Goal: Task Accomplishment & Management: Manage account settings

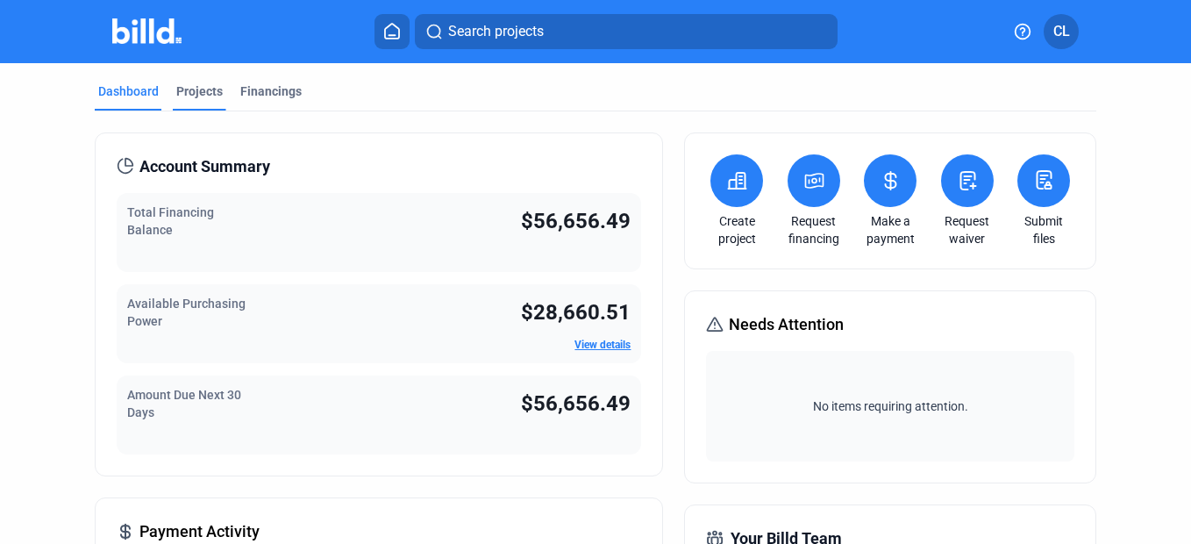
click at [202, 93] on div "Projects" at bounding box center [199, 91] width 46 height 18
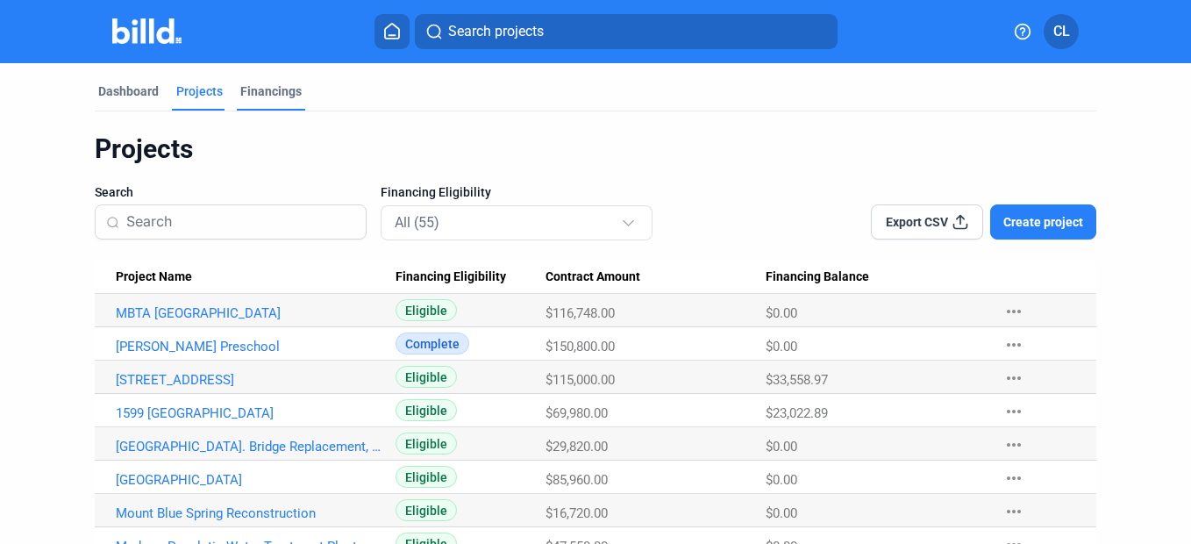
click at [274, 84] on div "Financings" at bounding box center [270, 91] width 61 height 18
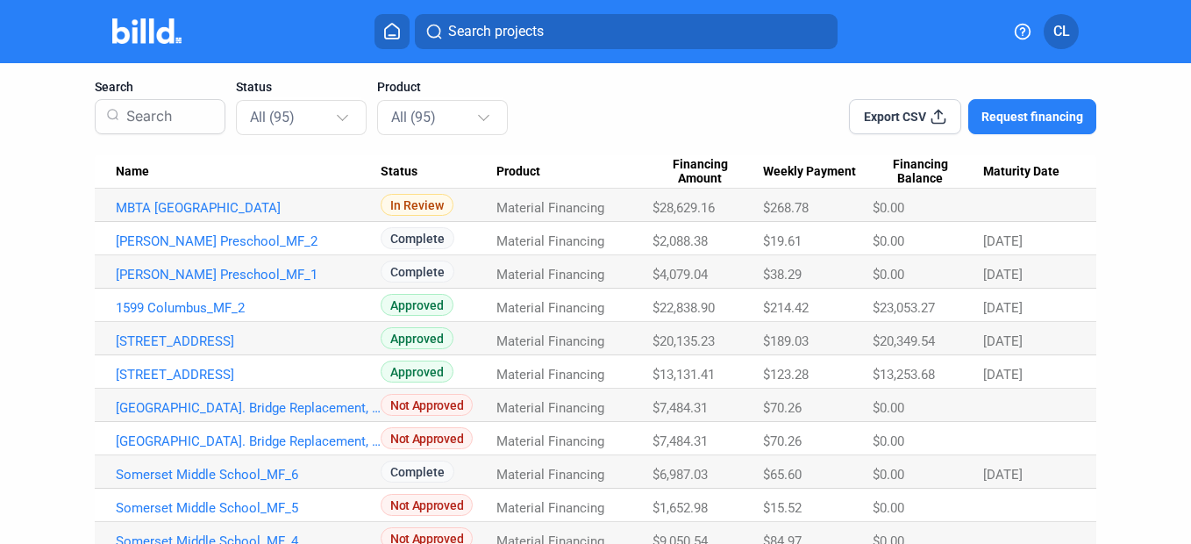
scroll to position [175, 0]
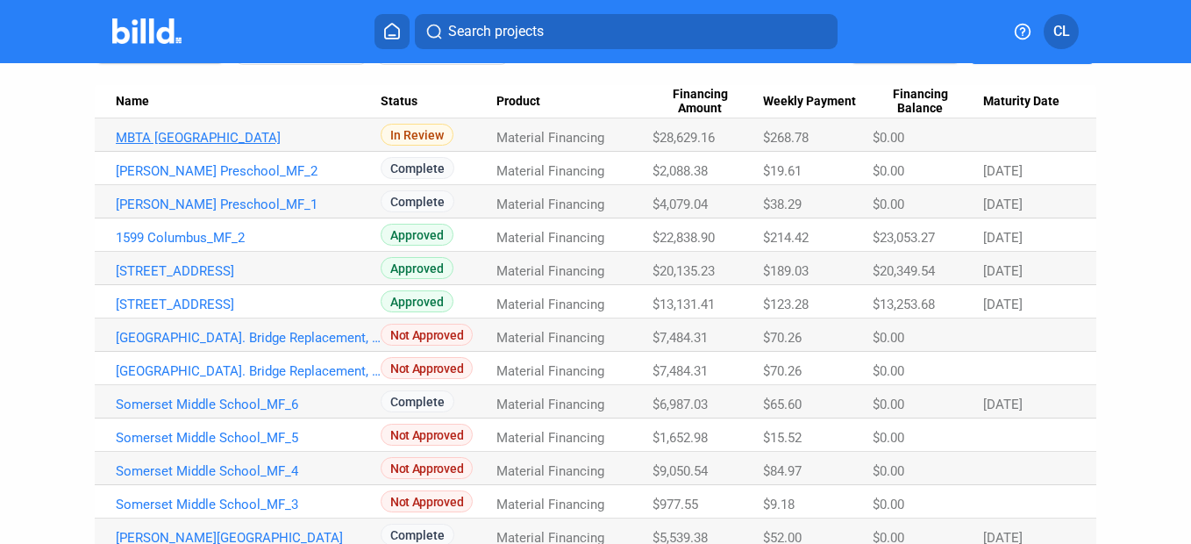
click at [312, 143] on link "MBTA [GEOGRAPHIC_DATA]" at bounding box center [248, 138] width 265 height 16
